Goal: Task Accomplishment & Management: Complete application form

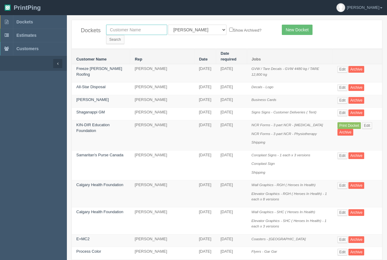
click at [127, 29] on input "text" at bounding box center [136, 30] width 61 height 10
type input "tiw"
click at [124, 35] on input "Search" at bounding box center [115, 39] width 18 height 9
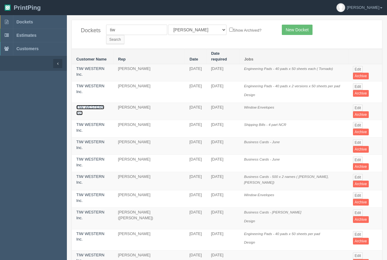
click at [95, 105] on link "TIW WESTERN Inc." at bounding box center [90, 110] width 28 height 10
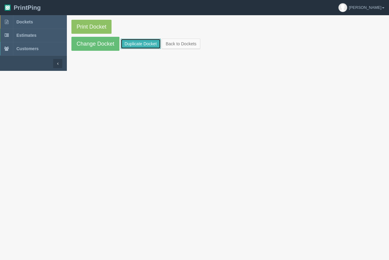
click at [132, 45] on link "Duplicate Docket" at bounding box center [141, 44] width 40 height 10
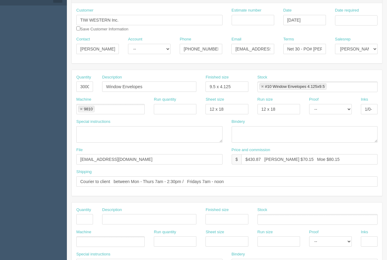
scroll to position [65, 0]
drag, startPoint x: 261, startPoint y: 160, endPoint x: 249, endPoint y: 158, distance: 12.6
click at [249, 158] on input "$430.87 Arif $70.15 Moe $80.15" at bounding box center [309, 160] width 136 height 10
type input "$220.26 Arif $70.15 Moe $80.15"
click at [81, 87] on input "3000" at bounding box center [84, 87] width 17 height 10
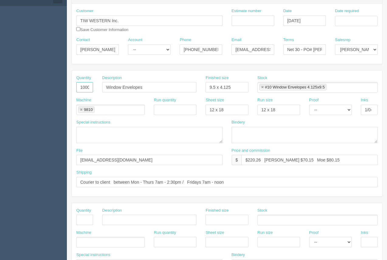
type input "1000"
click at [351, 21] on input "Date required" at bounding box center [356, 21] width 43 height 10
click at [328, 72] on td "11" at bounding box center [331, 70] width 9 height 9
click at [363, 88] on td "29" at bounding box center [364, 88] width 7 height 9
type input "[DATE]"
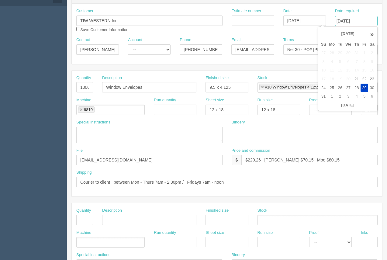
click at [81, 110] on link at bounding box center [81, 110] width 4 height 4
click at [82, 110] on input "text" at bounding box center [80, 110] width 6 height 9
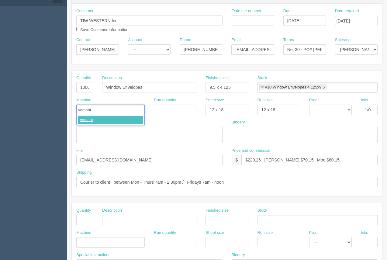
type input "versant"
click at [89, 127] on textarea at bounding box center [149, 135] width 146 height 16
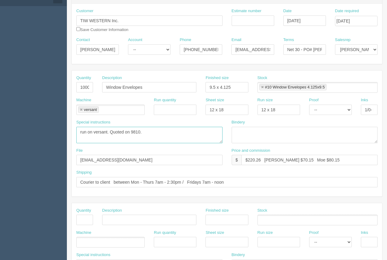
type textarea "run on versant. Quoted on 9810."
drag, startPoint x: 285, startPoint y: 160, endPoint x: 256, endPoint y: 145, distance: 33.0
click at [276, 158] on input "$220.26 Arif $70.15 Moe $80.15" at bounding box center [309, 160] width 136 height 10
drag, startPoint x: 313, startPoint y: 158, endPoint x: 302, endPoint y: 158, distance: 11.3
click at [302, 158] on input "$220.26 Arif $28.24 Moe $80.15" at bounding box center [309, 160] width 136 height 10
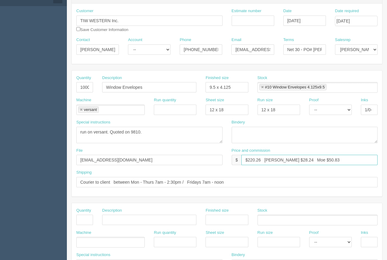
type input "$220.26 Arif $28.24 Moe $50.83"
click at [255, 21] on input "Estimate number" at bounding box center [253, 21] width 43 height 10
type input "92183"
drag, startPoint x: 313, startPoint y: 50, endPoint x: 328, endPoint y: 52, distance: 14.7
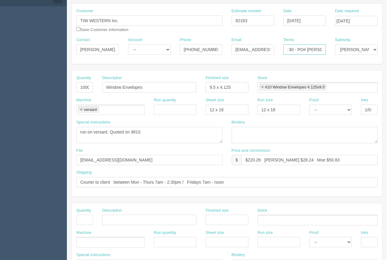
click at [328, 52] on div "Terms Net 30 - PO# CAROL" at bounding box center [305, 48] width 52 height 22
type input "Net 30 - PO# 79391"
drag, startPoint x: 236, startPoint y: 50, endPoint x: 269, endPoint y: 53, distance: 32.7
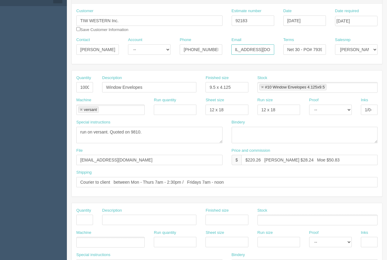
click at [271, 53] on input "cshaw@tiwwestern.com" at bounding box center [252, 49] width 43 height 10
paste input "dayres"
type input "dayres@tiwwestern.com"
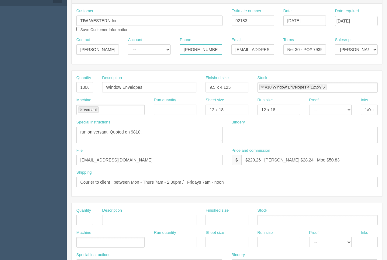
drag, startPoint x: 212, startPoint y: 50, endPoint x: 233, endPoint y: 50, distance: 21.3
click at [233, 50] on div "Contact Carol Shaw Account -- Existing Client Allrush Client Rep Client Phone 4…" at bounding box center [227, 48] width 310 height 22
type input "403-279-8310"
drag, startPoint x: 104, startPoint y: 49, endPoint x: 65, endPoint y: 44, distance: 39.4
click at [65, 44] on section "Dockets Estimates Customers" at bounding box center [193, 218] width 387 height 537
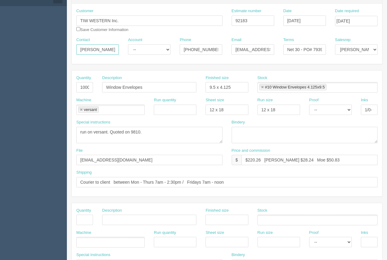
type input "Darlene Ayres"
drag, startPoint x: 212, startPoint y: 50, endPoint x: 195, endPoint y: 50, distance: 17.6
click at [195, 50] on input "403-279-8310" at bounding box center [201, 49] width 43 height 10
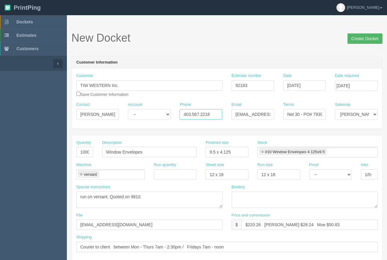
type input "403.567.2218"
click at [371, 36] on input "Create Docket" at bounding box center [364, 38] width 35 height 10
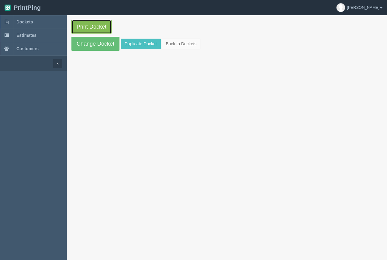
click at [102, 31] on link "Print Docket" at bounding box center [91, 27] width 40 height 14
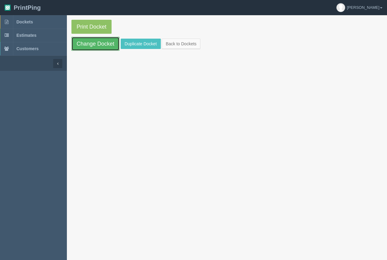
click at [105, 43] on link "Change Docket" at bounding box center [95, 44] width 48 height 14
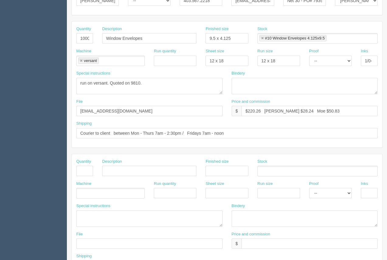
scroll to position [112, 0]
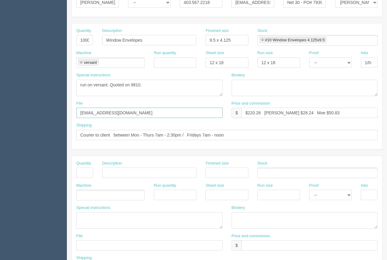
drag, startPoint x: 136, startPoint y: 112, endPoint x: 60, endPoint y: 109, distance: 75.8
click at [60, 109] on section "Dockets Estimates Customers" at bounding box center [193, 171] width 387 height 537
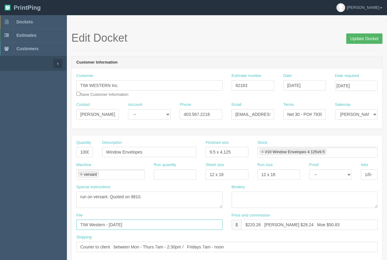
type input "TIW Western - June 2022"
click at [363, 34] on input "Update Docket" at bounding box center [364, 38] width 36 height 10
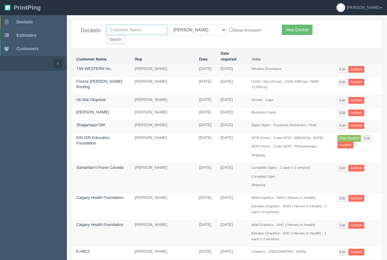
drag, startPoint x: 136, startPoint y: 27, endPoint x: 134, endPoint y: 29, distance: 3.7
click at [136, 27] on input "text" at bounding box center [136, 30] width 61 height 10
type input "tiw"
click at [235, 28] on form "tiw All Users Ali Ali Test 1 Aly Amy Ankit Arif Brandon Dan France Greg Jim Mar…" at bounding box center [189, 34] width 167 height 19
click at [124, 35] on input "Search" at bounding box center [115, 39] width 18 height 9
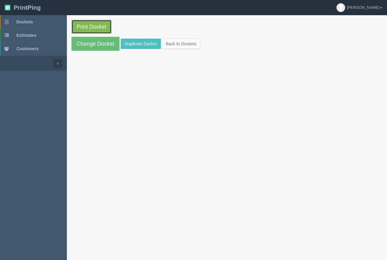
click at [95, 26] on link "Print Docket" at bounding box center [91, 27] width 40 height 14
click at [23, 19] on span "Dockets" at bounding box center [24, 21] width 16 height 5
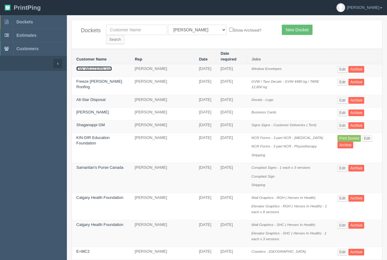
click at [94, 66] on link "TIW WESTERN Inc." at bounding box center [94, 68] width 36 height 5
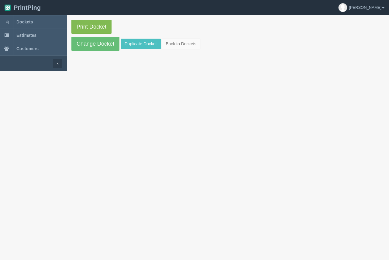
click at [96, 34] on section "Print Docket Change Docket Duplicate Docket Back to Dockets" at bounding box center [228, 35] width 322 height 40
click at [96, 27] on link "Print Docket" at bounding box center [91, 27] width 40 height 14
